Goal: Information Seeking & Learning: Learn about a topic

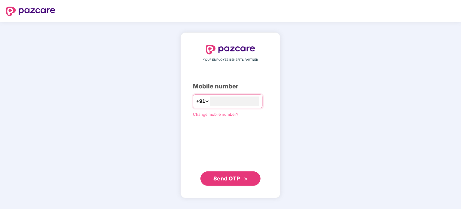
type input "**********"
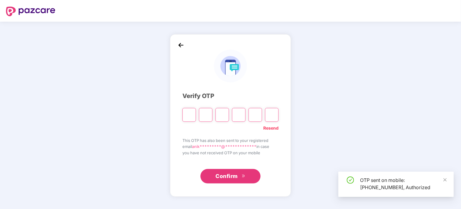
type input "*"
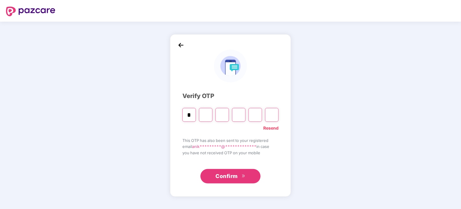
type input "*"
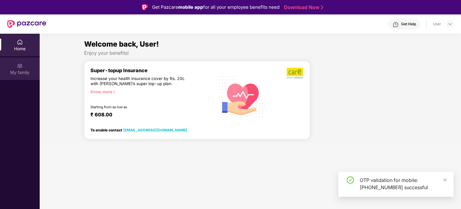
click at [23, 65] on div "My family" at bounding box center [20, 68] width 40 height 23
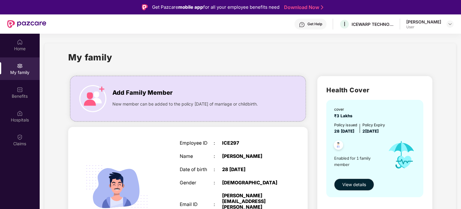
scroll to position [90, 0]
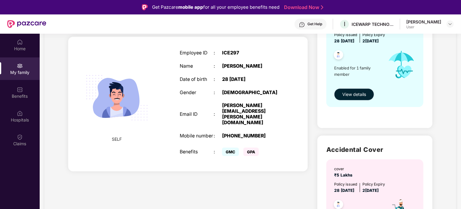
click at [356, 93] on span "View details" at bounding box center [354, 94] width 24 height 7
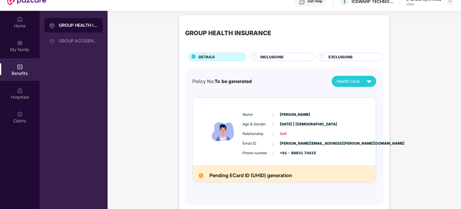
scroll to position [34, 0]
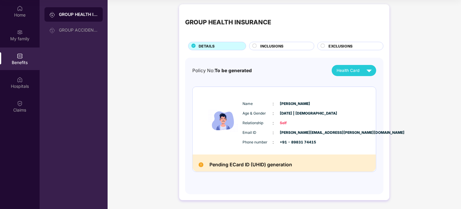
click at [217, 170] on div "Pending ECard ID (UHID) generation" at bounding box center [284, 162] width 183 height 17
click at [219, 167] on h2 "Pending ECard ID (UHID) generation" at bounding box center [251, 165] width 83 height 8
click at [333, 159] on div "Pending ECard ID (UHID) generation" at bounding box center [284, 162] width 183 height 17
click at [274, 46] on span "INCLUSIONS" at bounding box center [271, 46] width 23 height 6
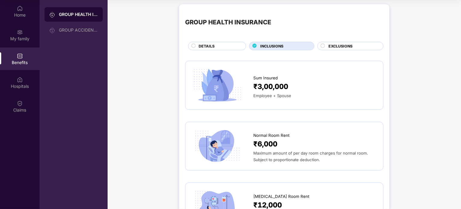
click at [345, 42] on div "EXCLUSIONS" at bounding box center [350, 46] width 66 height 8
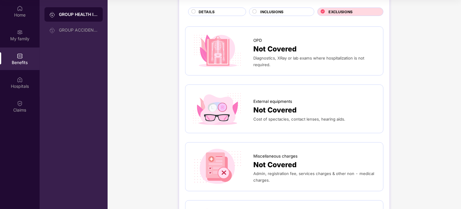
scroll to position [0, 0]
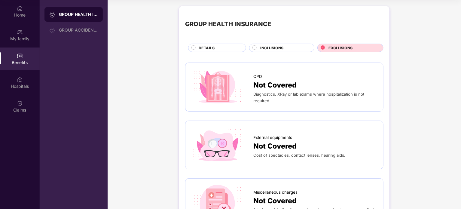
click at [292, 47] on div "INCLUSIONS" at bounding box center [284, 48] width 54 height 7
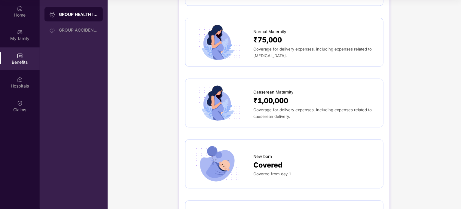
scroll to position [523, 0]
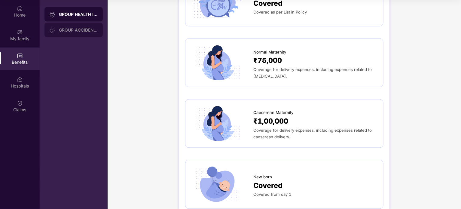
click at [75, 33] on div "GROUP ACCIDENTAL INSURANCE" at bounding box center [73, 30] width 58 height 14
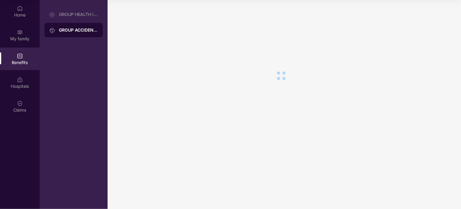
scroll to position [0, 0]
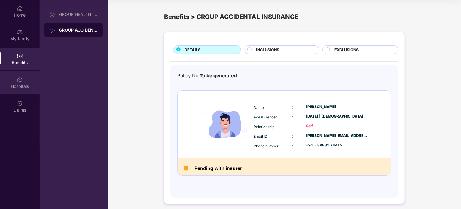
click at [12, 83] on div "Hospitals" at bounding box center [20, 86] width 40 height 6
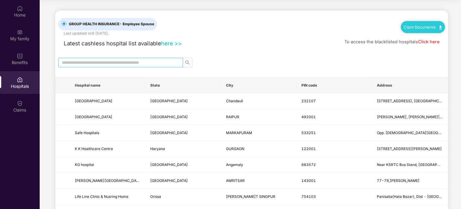
click at [145, 59] on input "text" at bounding box center [118, 62] width 113 height 7
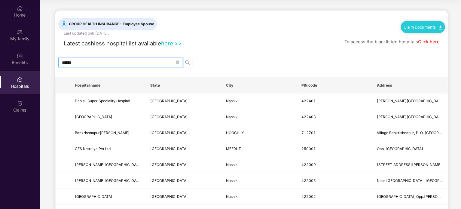
type input "******"
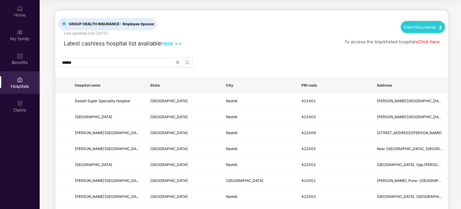
click at [436, 27] on link "Claim Documents" at bounding box center [423, 27] width 38 height 5
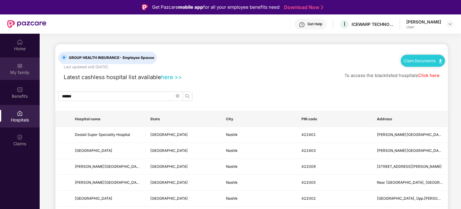
click at [18, 71] on div "My family" at bounding box center [20, 72] width 40 height 6
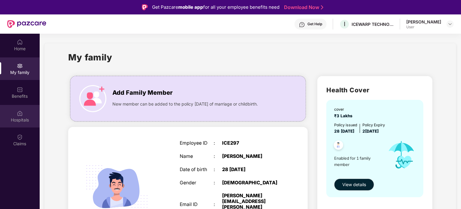
click at [19, 115] on img at bounding box center [20, 113] width 6 height 6
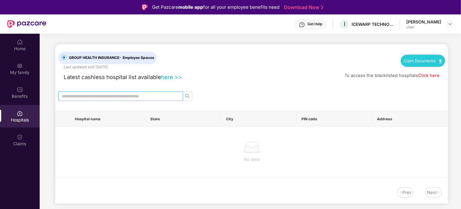
click at [165, 93] on input "text" at bounding box center [118, 96] width 113 height 7
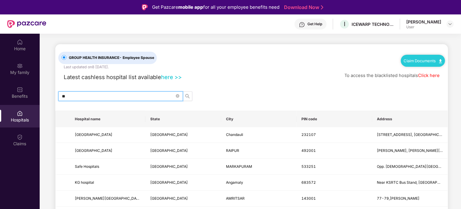
type input "***"
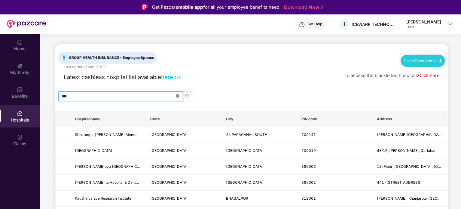
click at [177, 94] on icon "close-circle" at bounding box center [178, 96] width 4 height 4
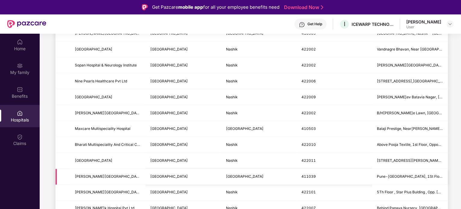
scroll to position [481, 0]
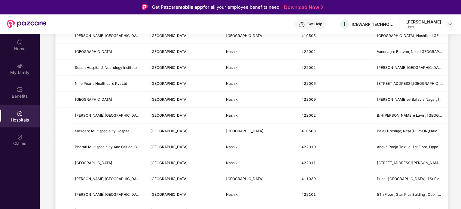
type input "******"
